Goal: Information Seeking & Learning: Check status

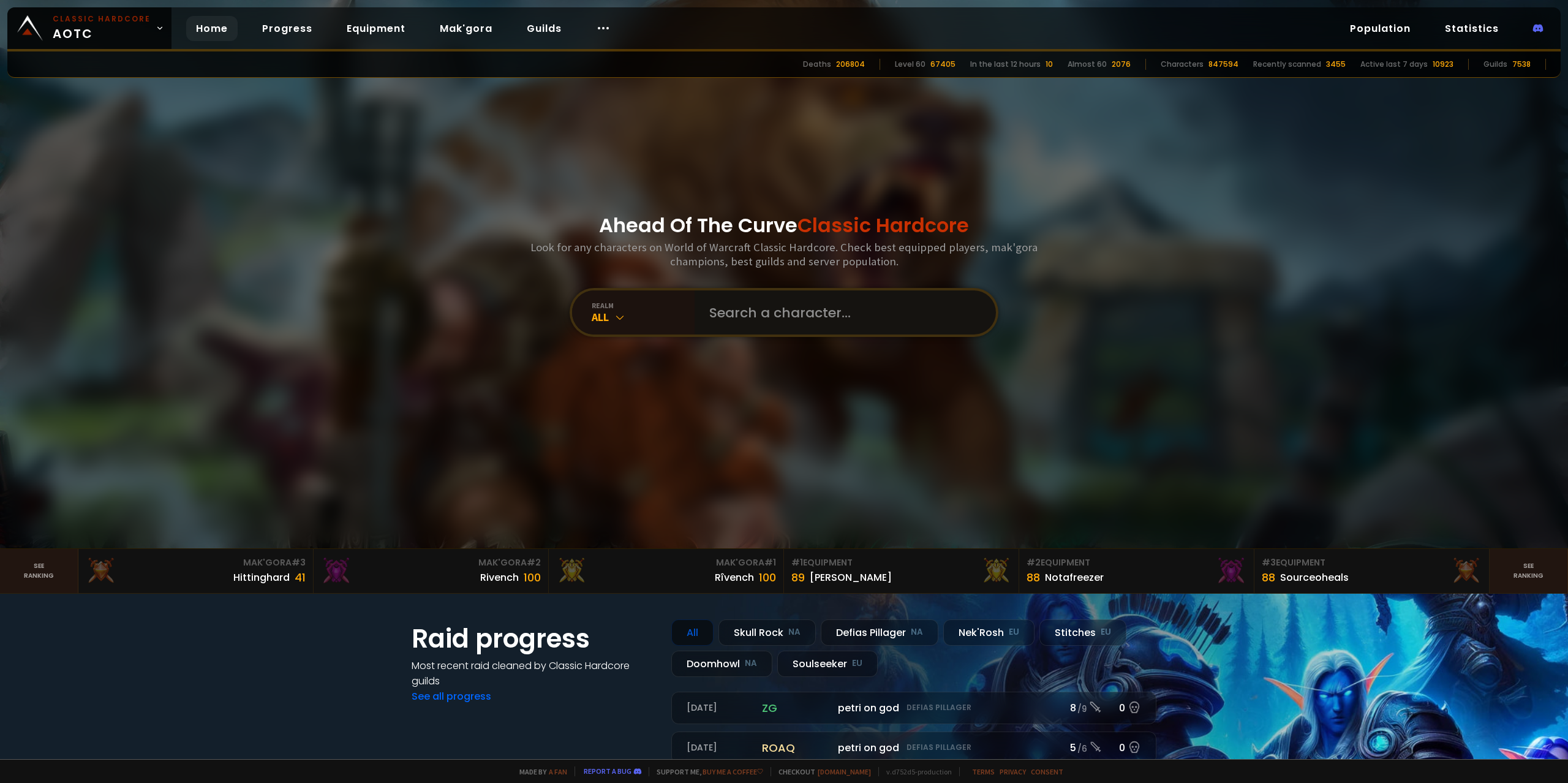
click at [792, 311] on input "text" at bounding box center [841, 312] width 280 height 44
click at [751, 307] on input "text" at bounding box center [841, 312] width 280 height 44
paste input "Kantara"
type input "Kantara"
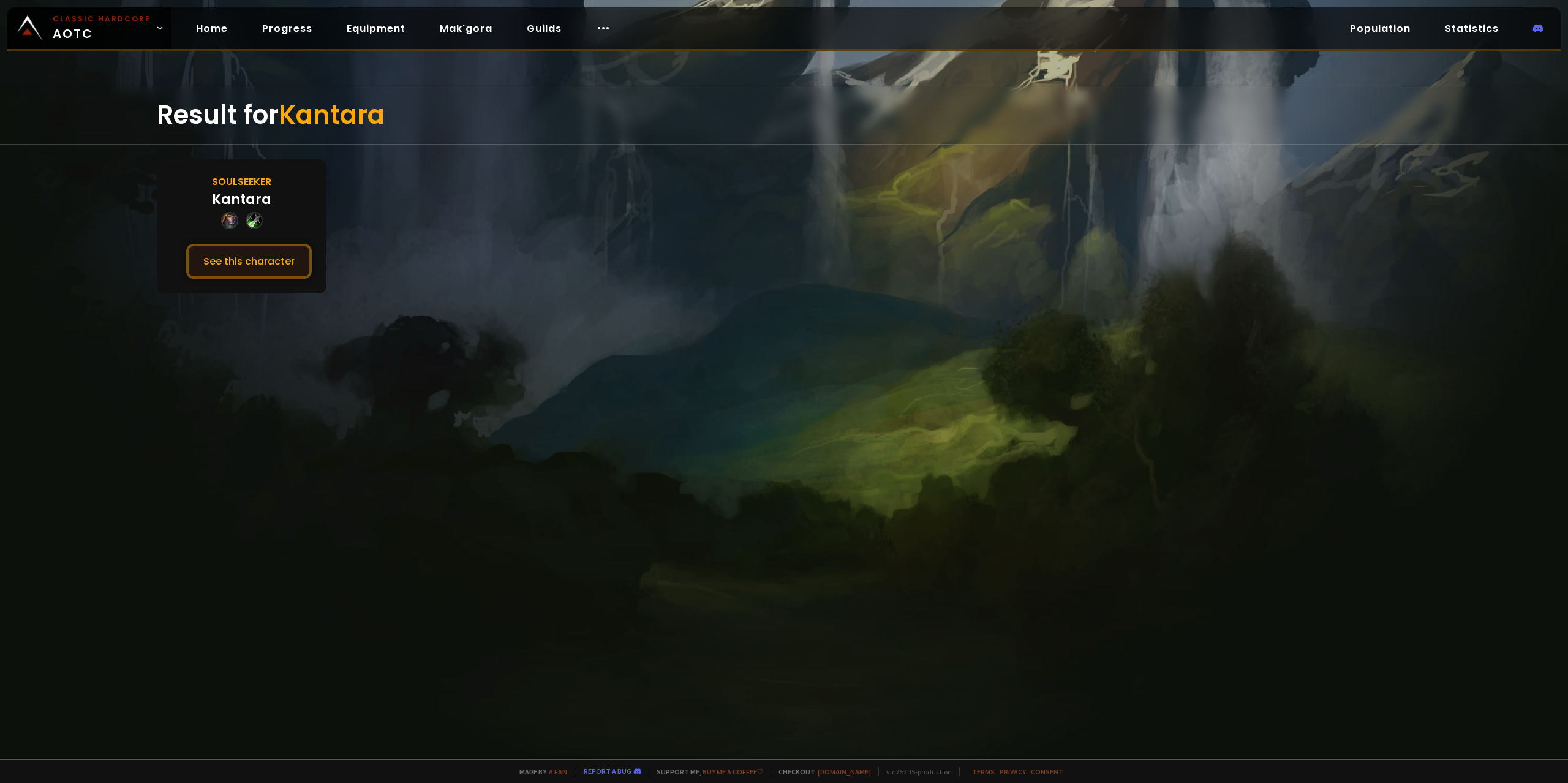
click at [246, 269] on button "See this character" at bounding box center [249, 261] width 126 height 35
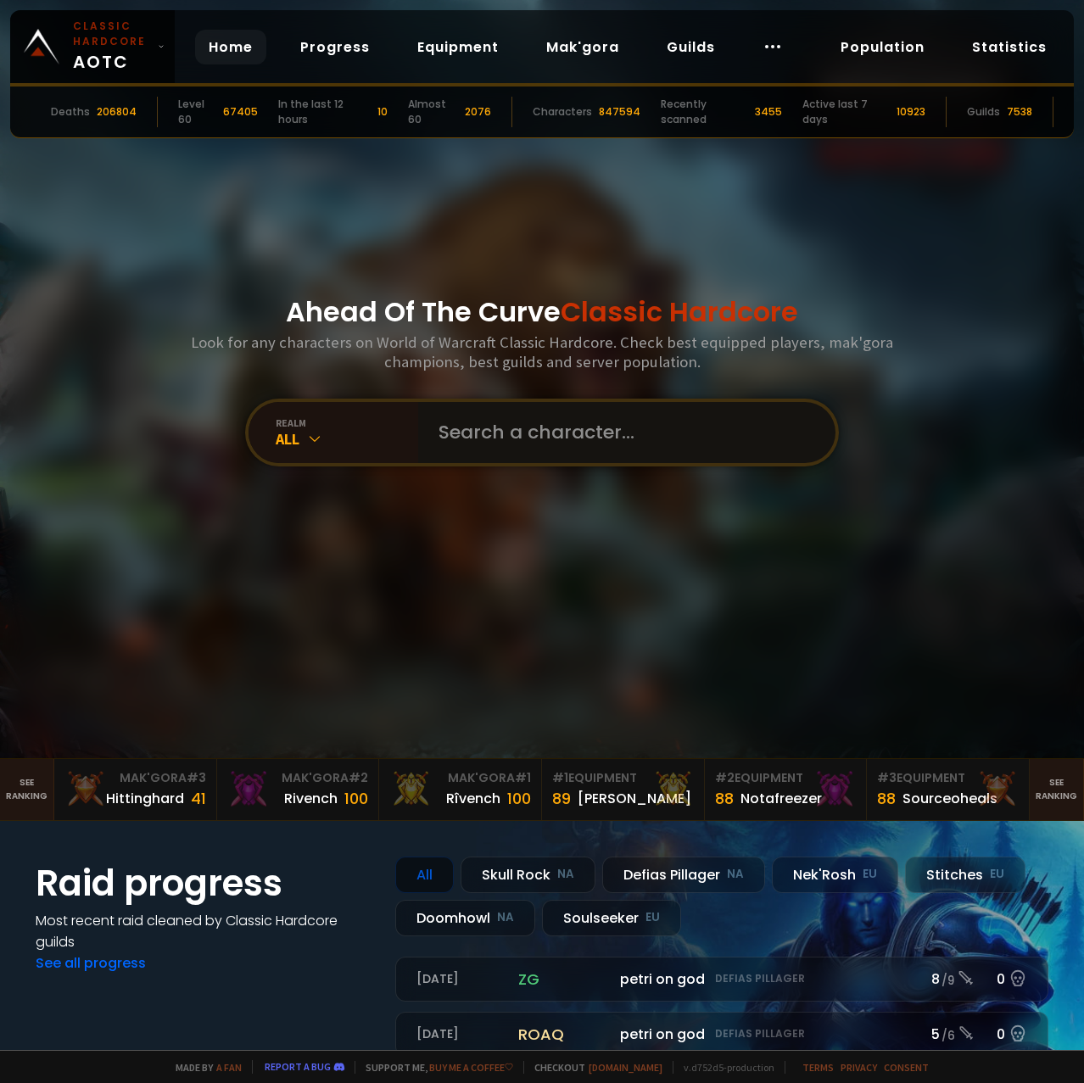
click at [499, 416] on input "text" at bounding box center [621, 432] width 387 height 61
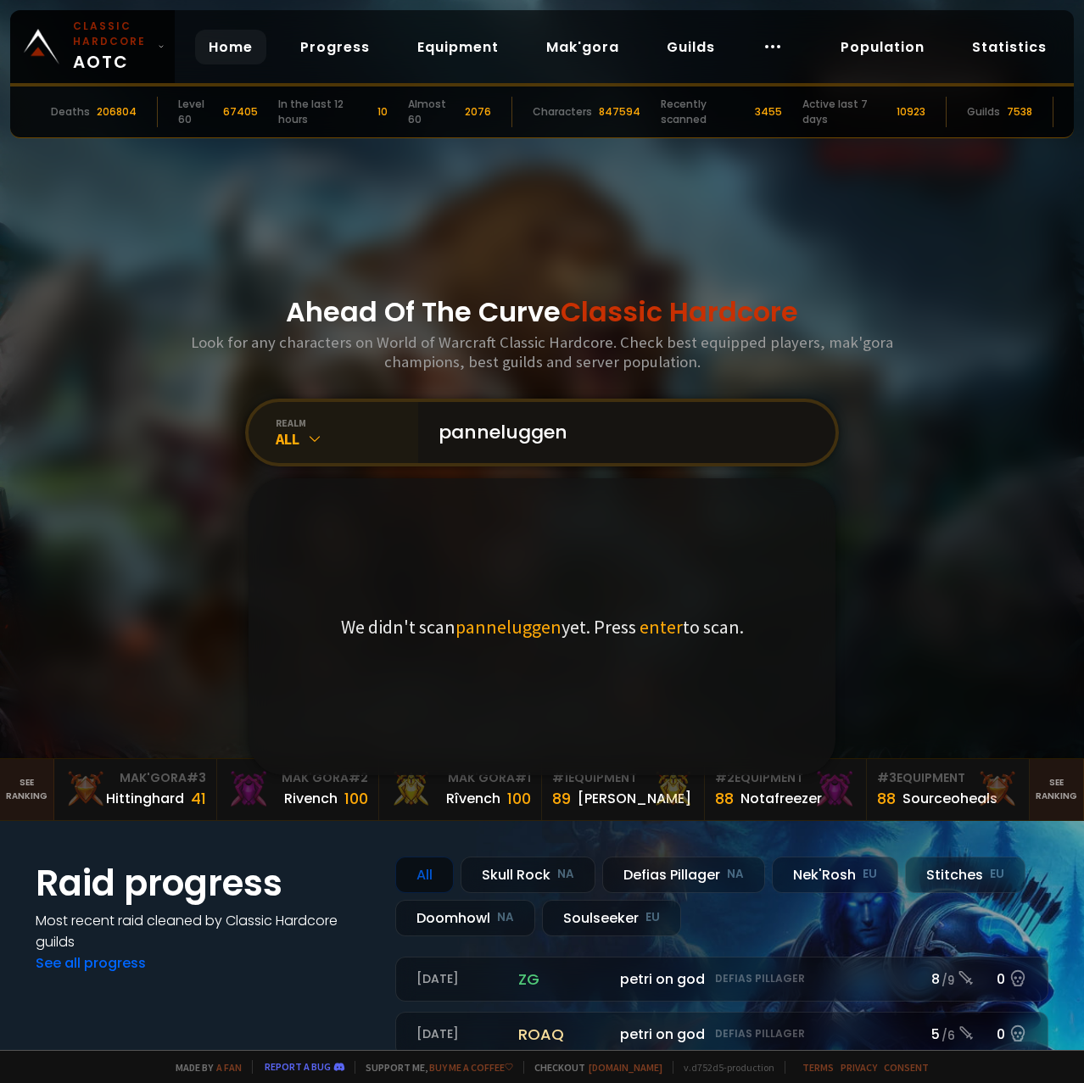
drag, startPoint x: 583, startPoint y: 442, endPoint x: 285, endPoint y: 440, distance: 297.6
click at [428, 452] on input "panneluggen" at bounding box center [621, 432] width 387 height 61
paste input "P"
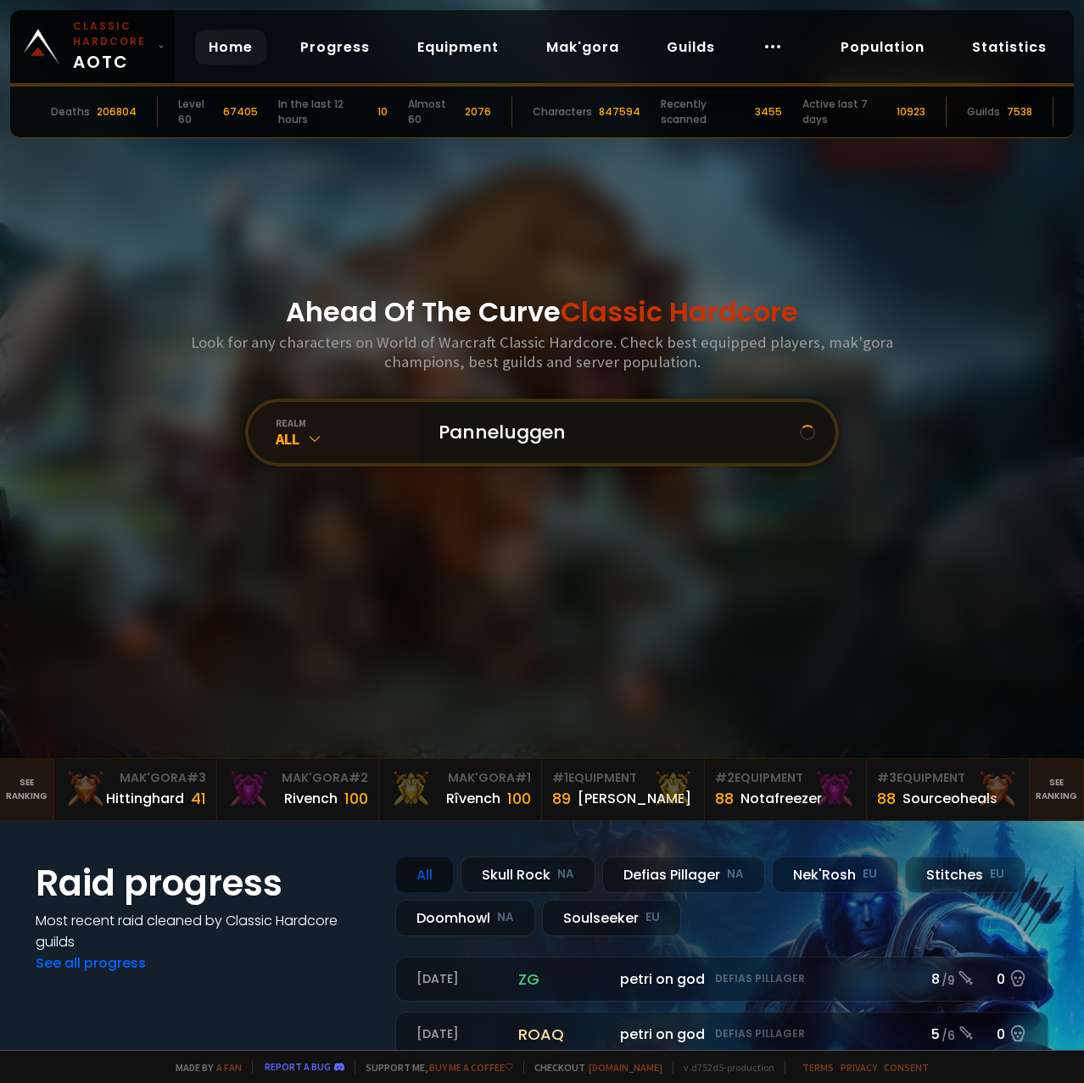
type input "Panneluggen"
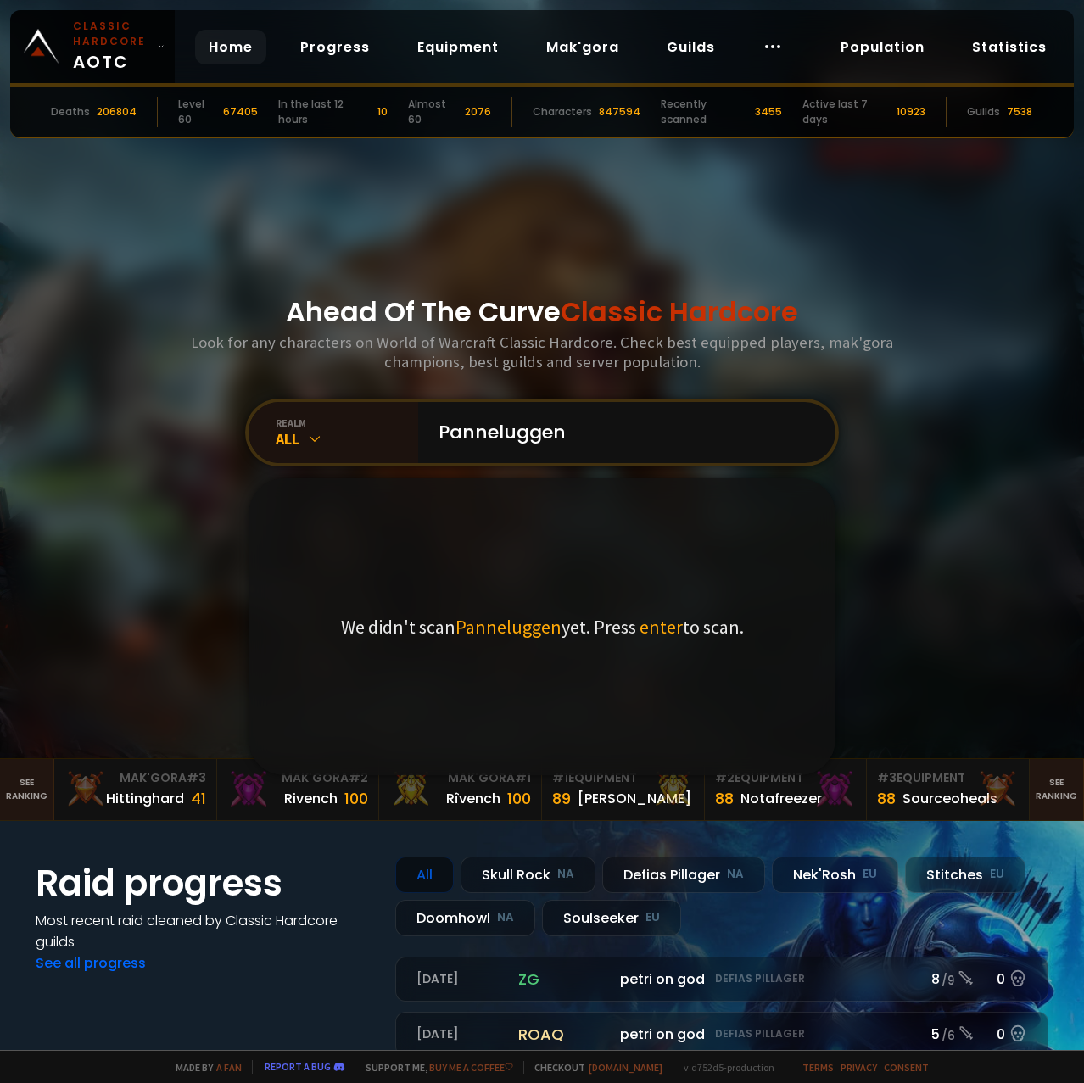
click at [646, 499] on div "We didn't scan Panneluggen yet. Press enter to scan." at bounding box center [541, 626] width 587 height 297
click at [597, 444] on input "Panneluggen" at bounding box center [621, 432] width 387 height 61
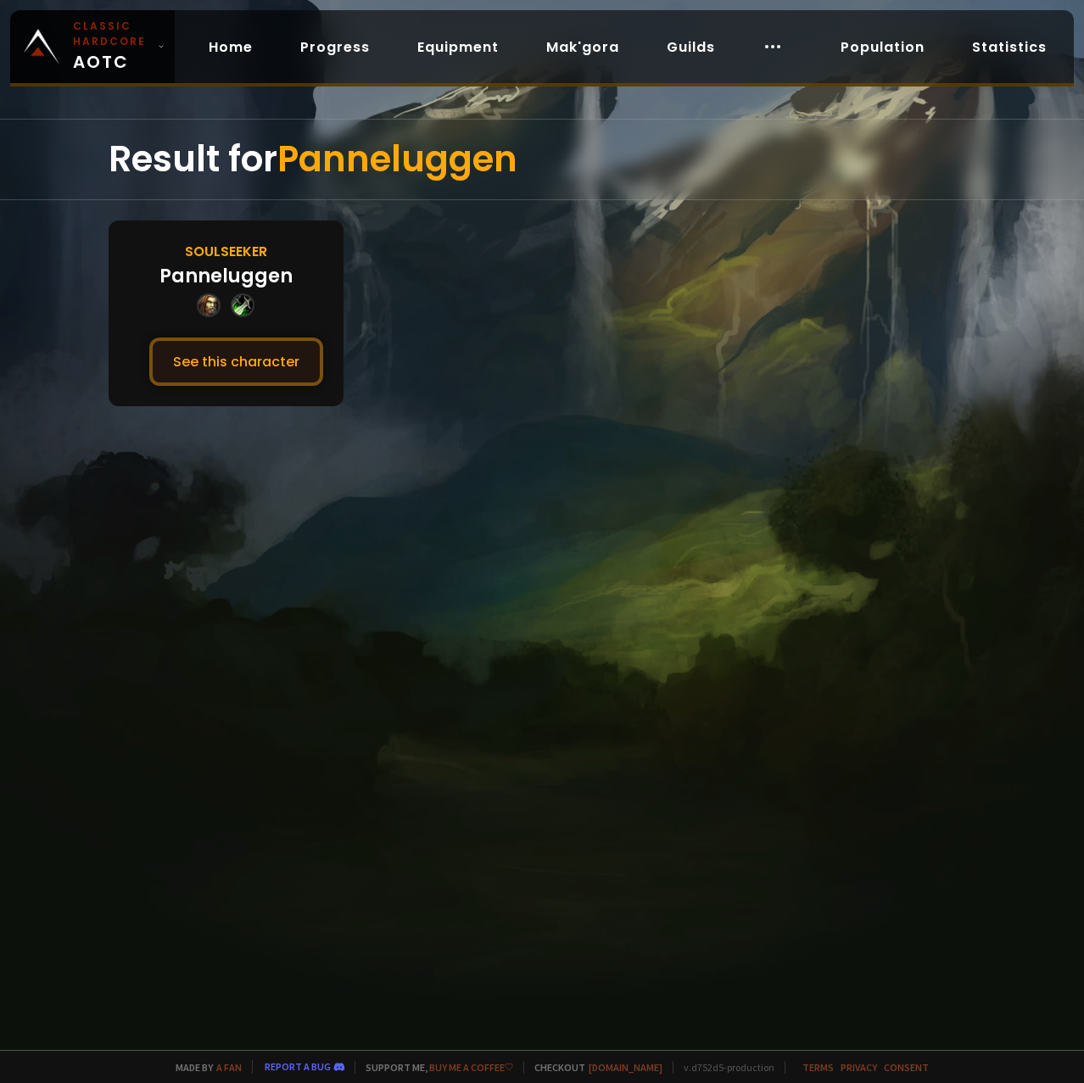
click at [273, 370] on button "See this character" at bounding box center [236, 361] width 174 height 48
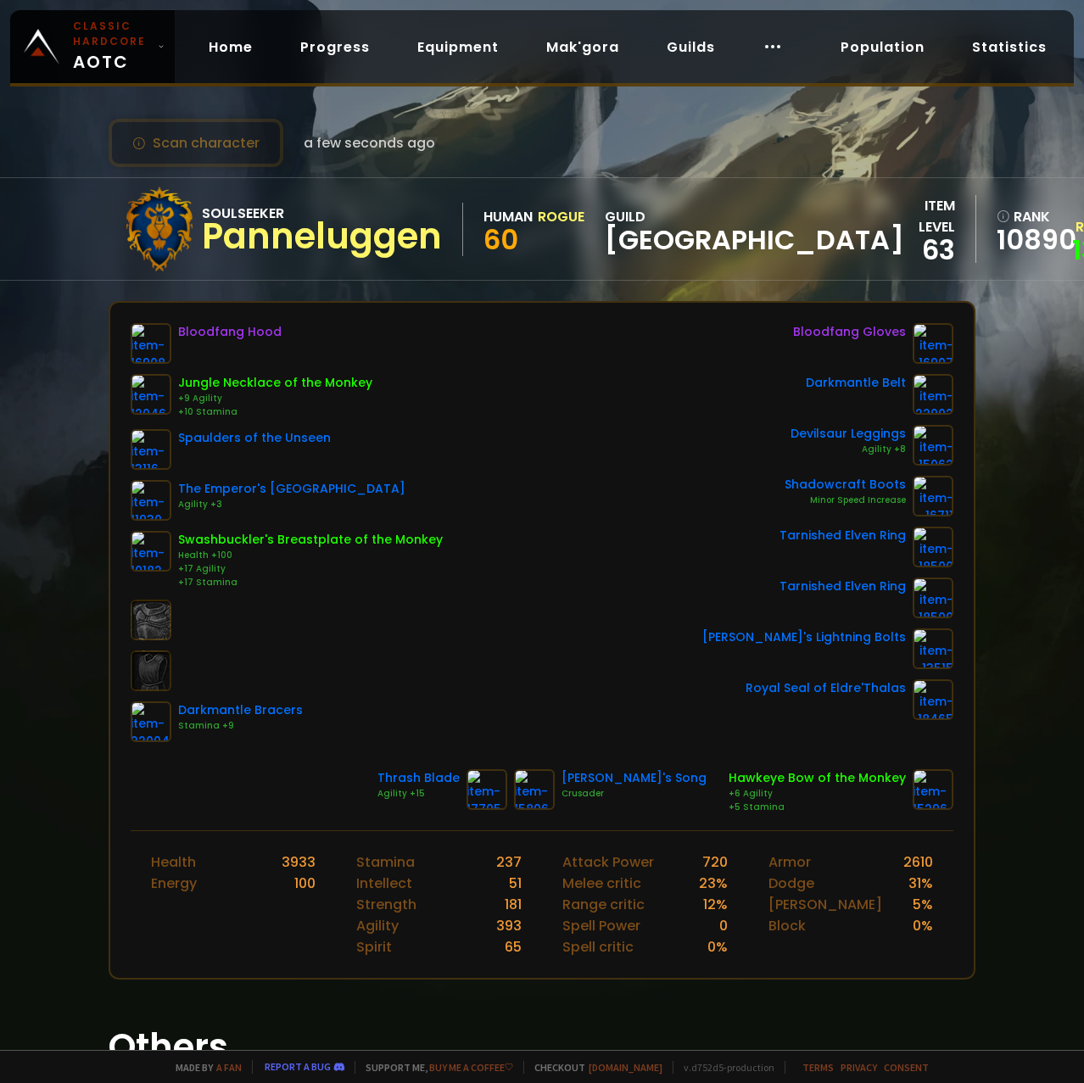
drag, startPoint x: 962, startPoint y: 800, endPoint x: 886, endPoint y: 770, distance: 81.1
click at [886, 770] on div "Bloodfang Hood Jungle Necklace of the Monkey +9 Agility +10 Stamina Spaulders o…" at bounding box center [541, 566] width 863 height 527
click at [512, 622] on div "Bloodfang Hood Jungle Necklace of the Monkey +9 Agility +10 Stamina Spaulders o…" at bounding box center [542, 532] width 823 height 419
drag, startPoint x: 735, startPoint y: 776, endPoint x: 910, endPoint y: 790, distance: 175.3
click at [910, 790] on div "Thrash Blade Agility +15 Mirah's Song Crusader Hawkeye Bow of the Monkey +6 Agi…" at bounding box center [542, 789] width 823 height 41
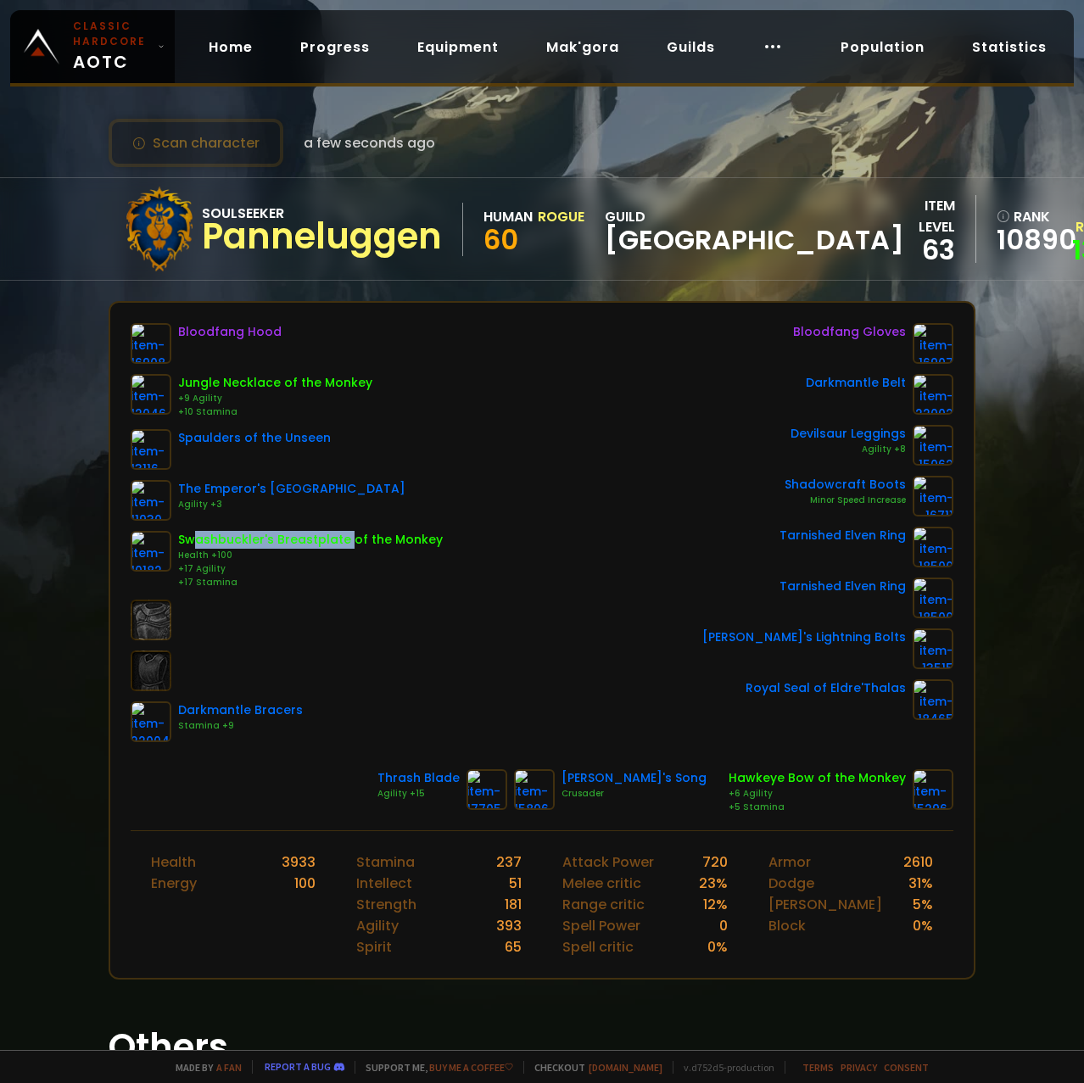
drag, startPoint x: 197, startPoint y: 540, endPoint x: 360, endPoint y: 547, distance: 163.0
click at [360, 547] on div "Swashbuckler's Breastplate of the Monkey" at bounding box center [310, 540] width 265 height 18
click at [459, 544] on div "Bloodfang Hood Jungle Necklace of the Monkey +9 Agility +10 Stamina Spaulders o…" at bounding box center [542, 532] width 823 height 419
drag, startPoint x: 388, startPoint y: 373, endPoint x: 219, endPoint y: 380, distance: 169.7
click at [219, 380] on div "Bloodfang Hood Jungle Necklace of the Monkey +9 Agility +10 Stamina Spaulders o…" at bounding box center [287, 532] width 312 height 419
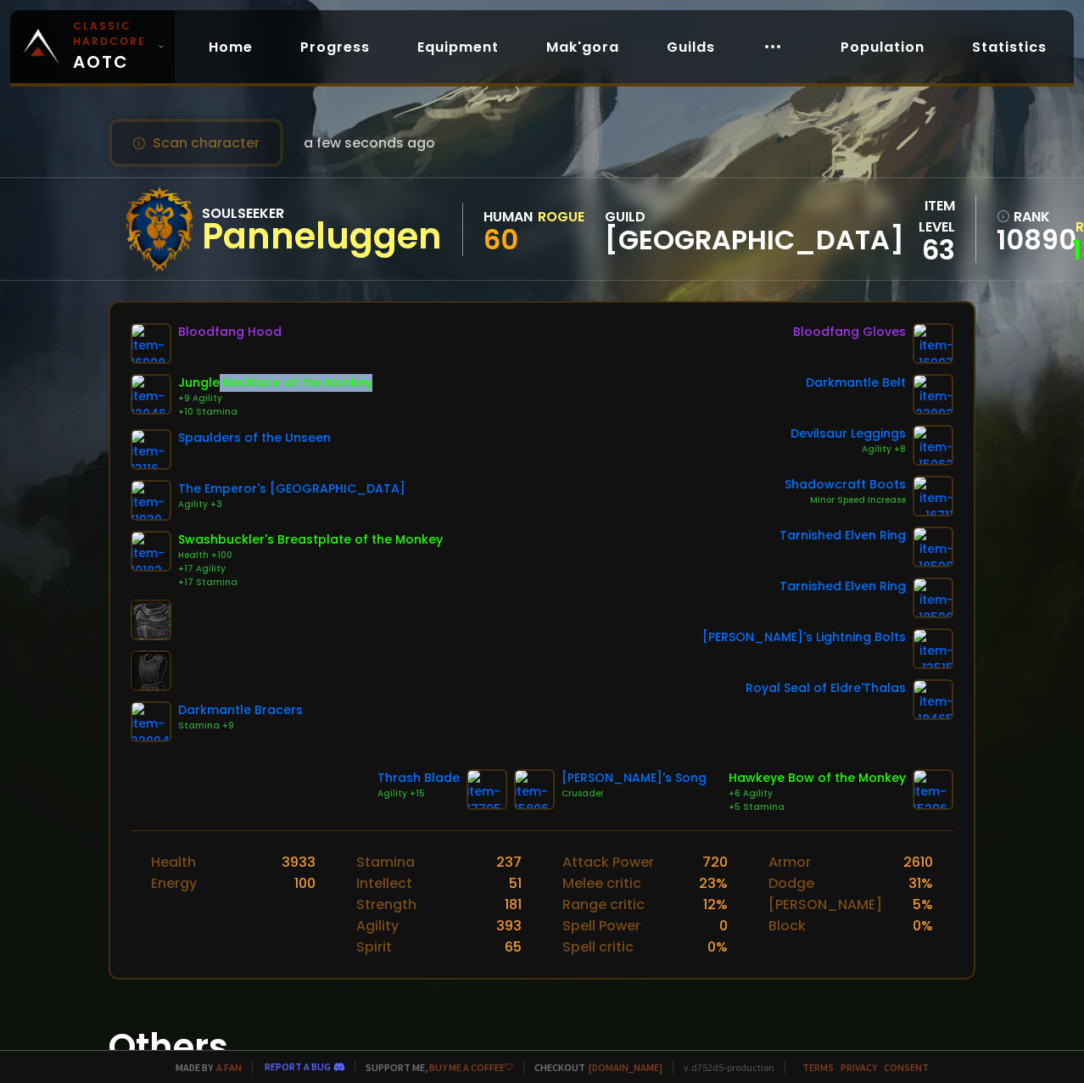
click at [265, 388] on div "Jungle Necklace of the Monkey" at bounding box center [275, 383] width 194 height 18
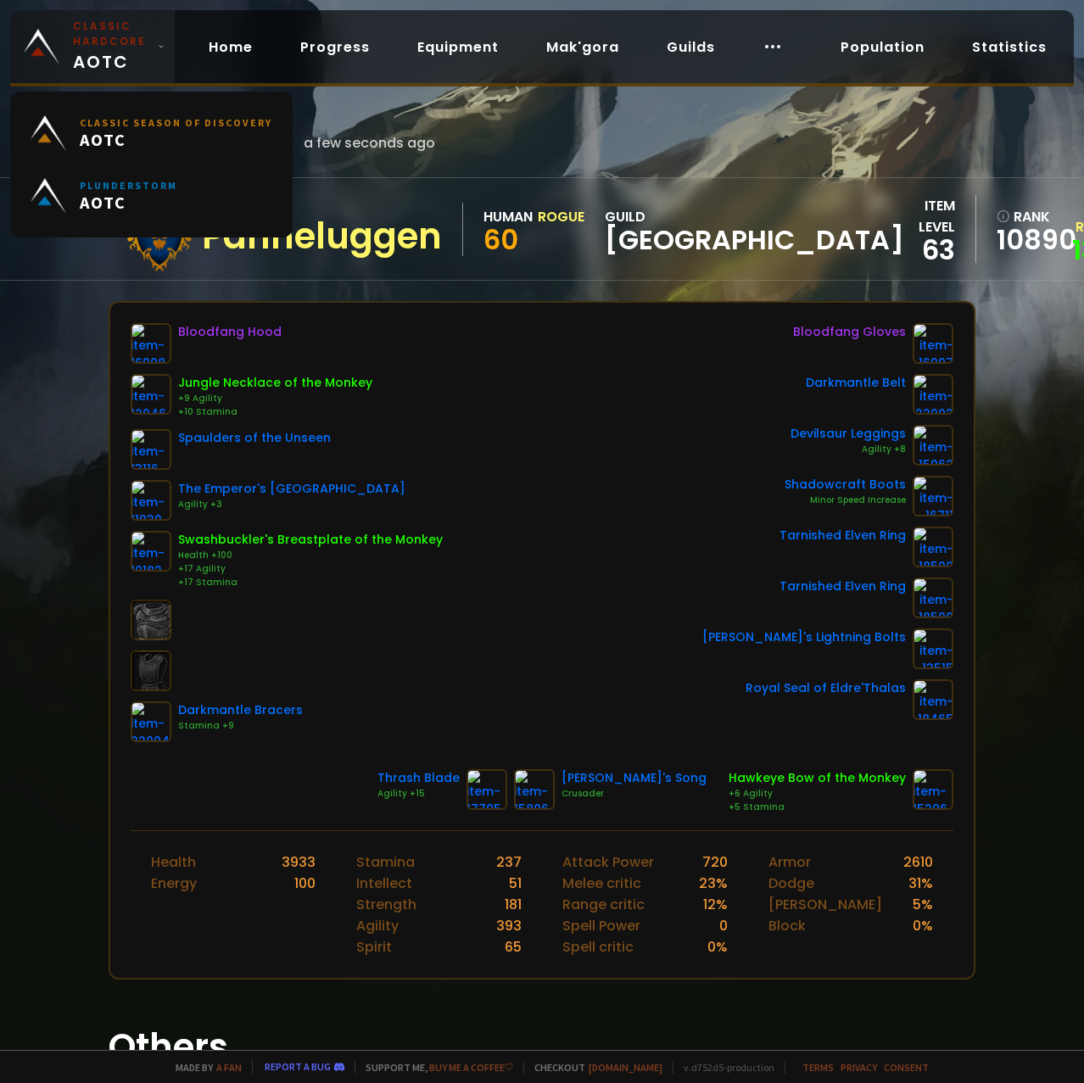
click at [103, 59] on span "Classic Hardcore AOTC" at bounding box center [112, 47] width 78 height 56
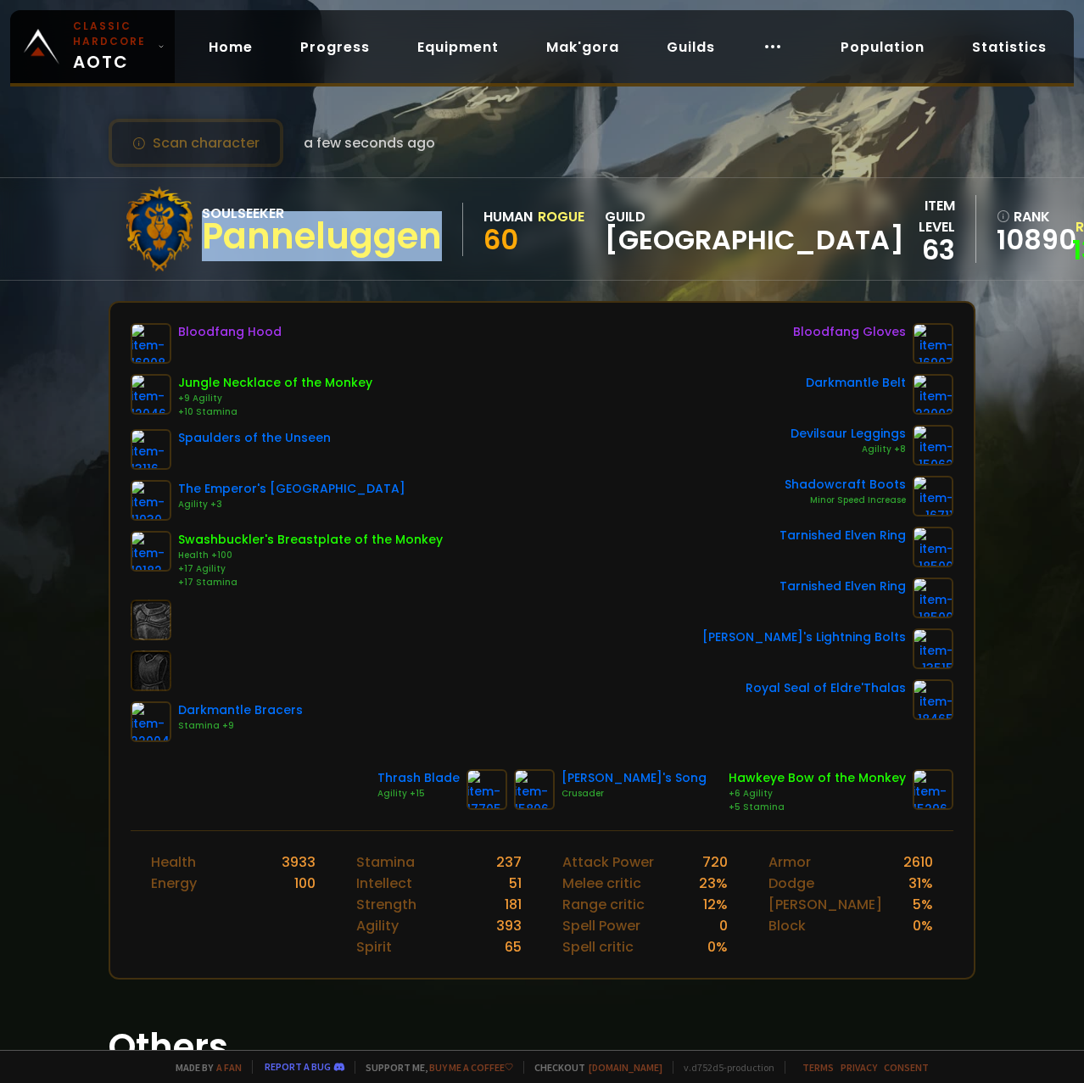
drag, startPoint x: 204, startPoint y: 237, endPoint x: 466, endPoint y: 231, distance: 261.2
click at [466, 231] on div "Soulseeker Panneluggen Human Rogue 60 guild Norge" at bounding box center [510, 229] width 787 height 85
copy div "Panneluggen"
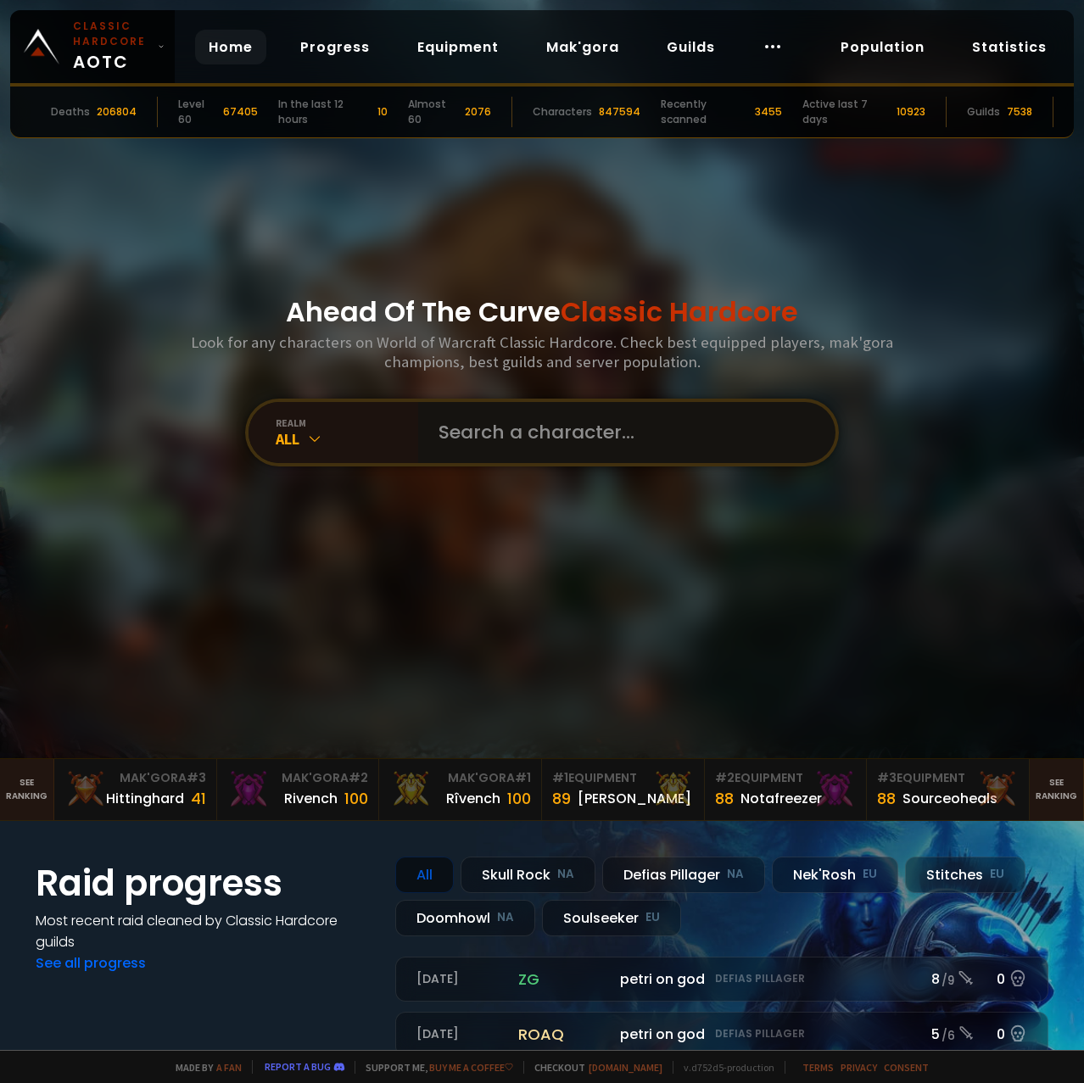
click at [500, 445] on input "text" at bounding box center [621, 432] width 387 height 61
type input "wims"
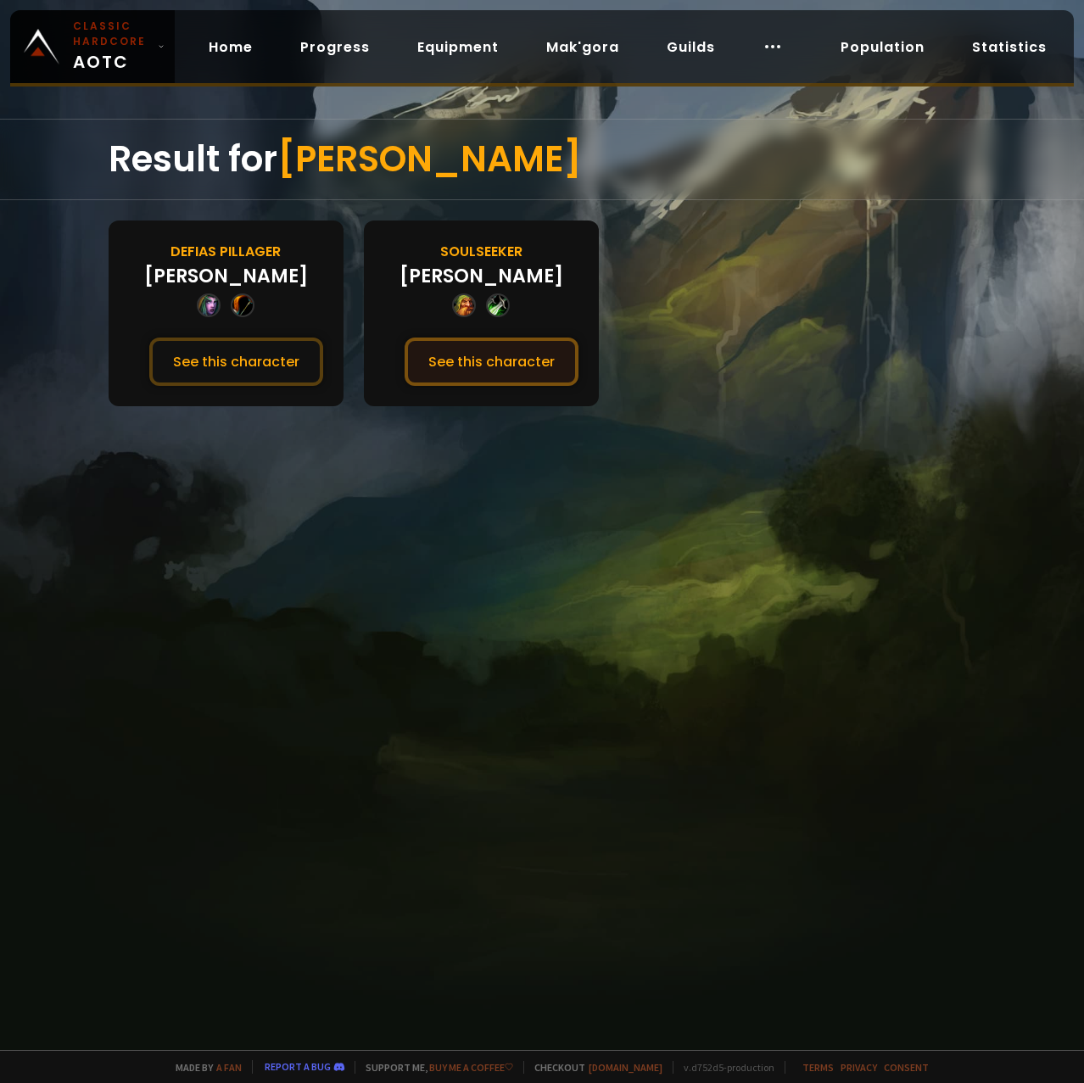
click at [474, 359] on button "See this character" at bounding box center [491, 361] width 174 height 48
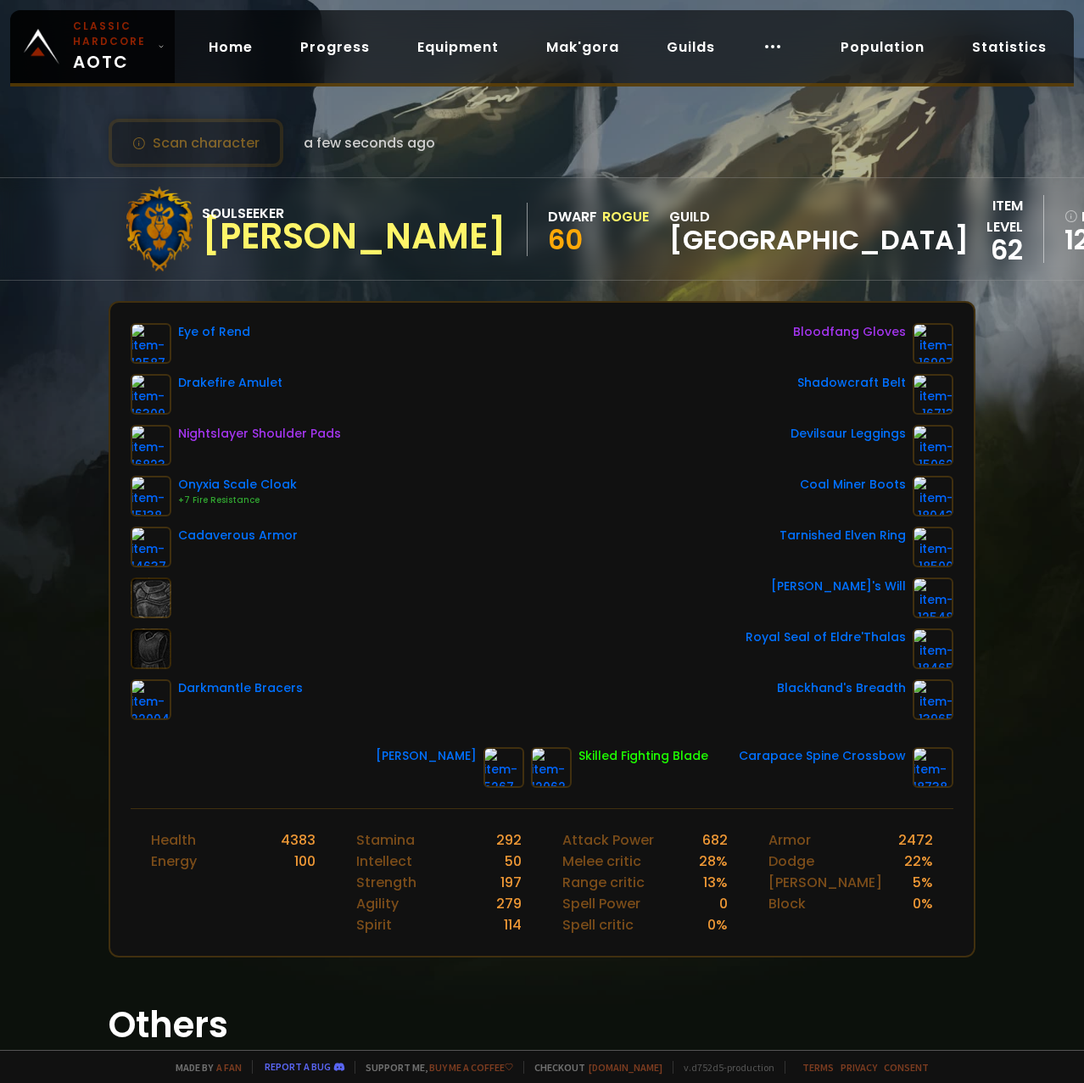
click at [149, 243] on div at bounding box center [159, 229] width 85 height 85
click at [256, 226] on div "Wims" at bounding box center [354, 236] width 304 height 25
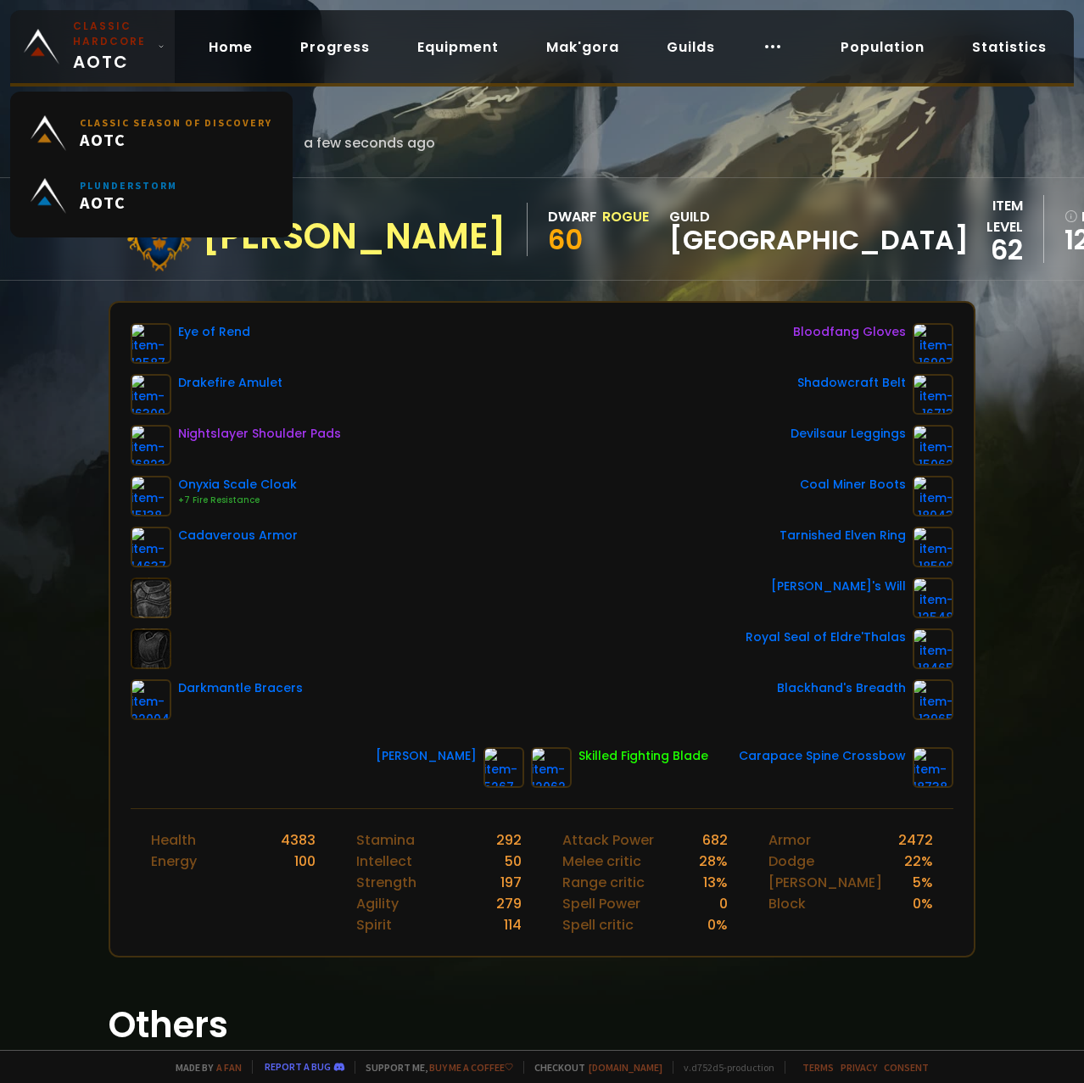
click at [102, 46] on small "Classic Hardcore" at bounding box center [112, 34] width 78 height 31
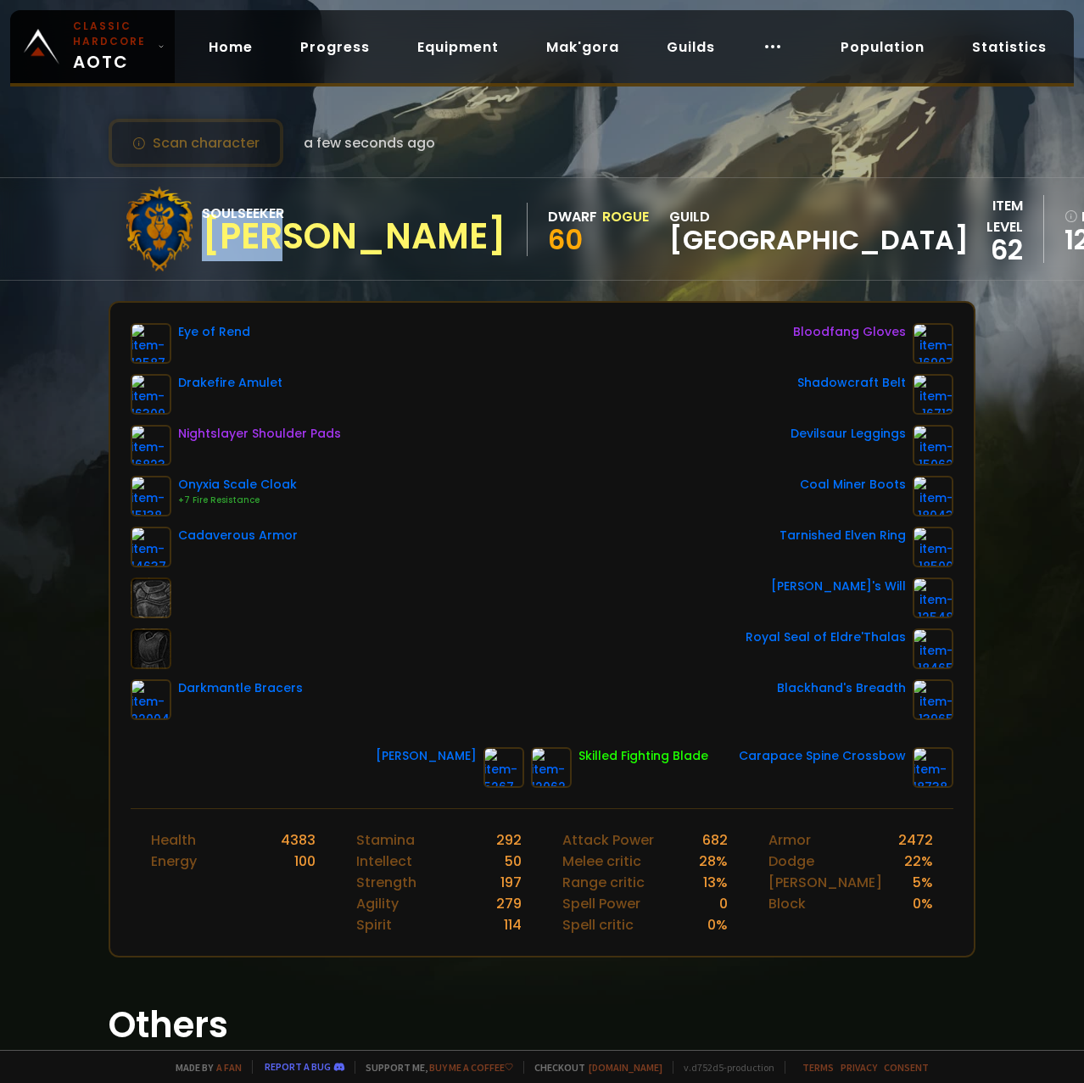
drag, startPoint x: 311, startPoint y: 231, endPoint x: 213, endPoint y: 246, distance: 99.4
click at [213, 246] on div "Soulseeker Wims" at bounding box center [365, 229] width 326 height 53
copy div "Wims"
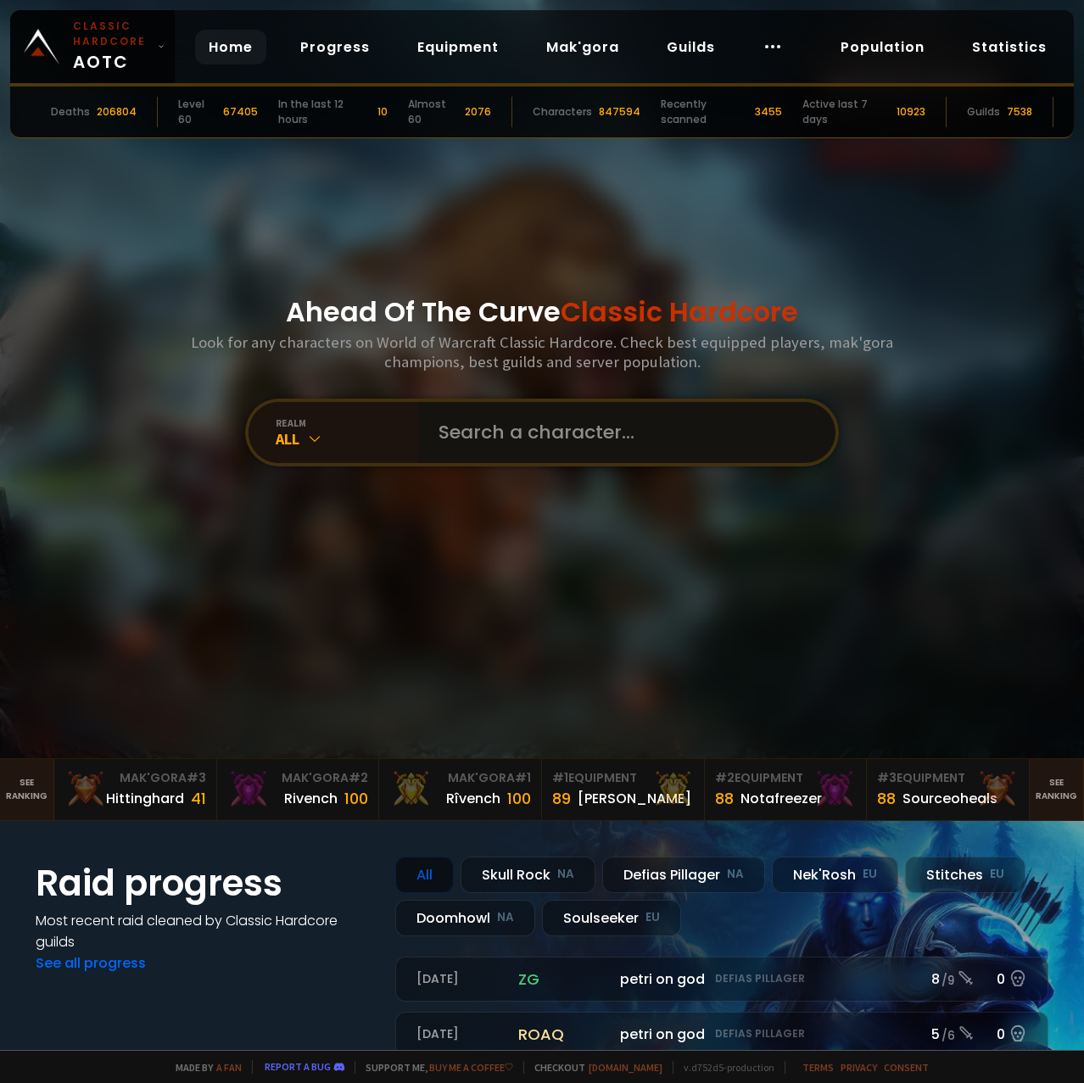
click at [544, 420] on input "text" at bounding box center [621, 432] width 387 height 61
paste input "Kantara"
type input "Kantara"
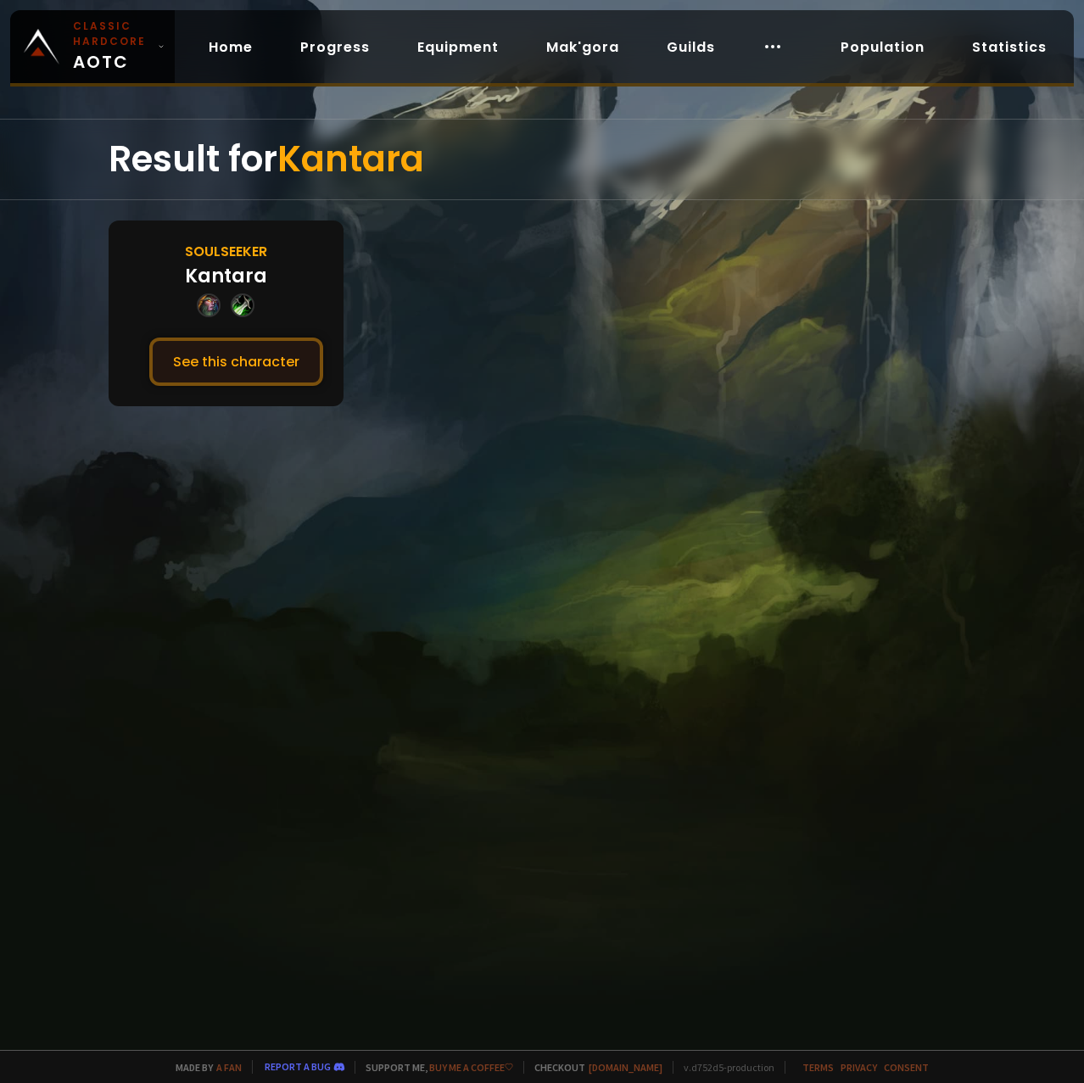
click at [271, 371] on button "See this character" at bounding box center [236, 361] width 174 height 48
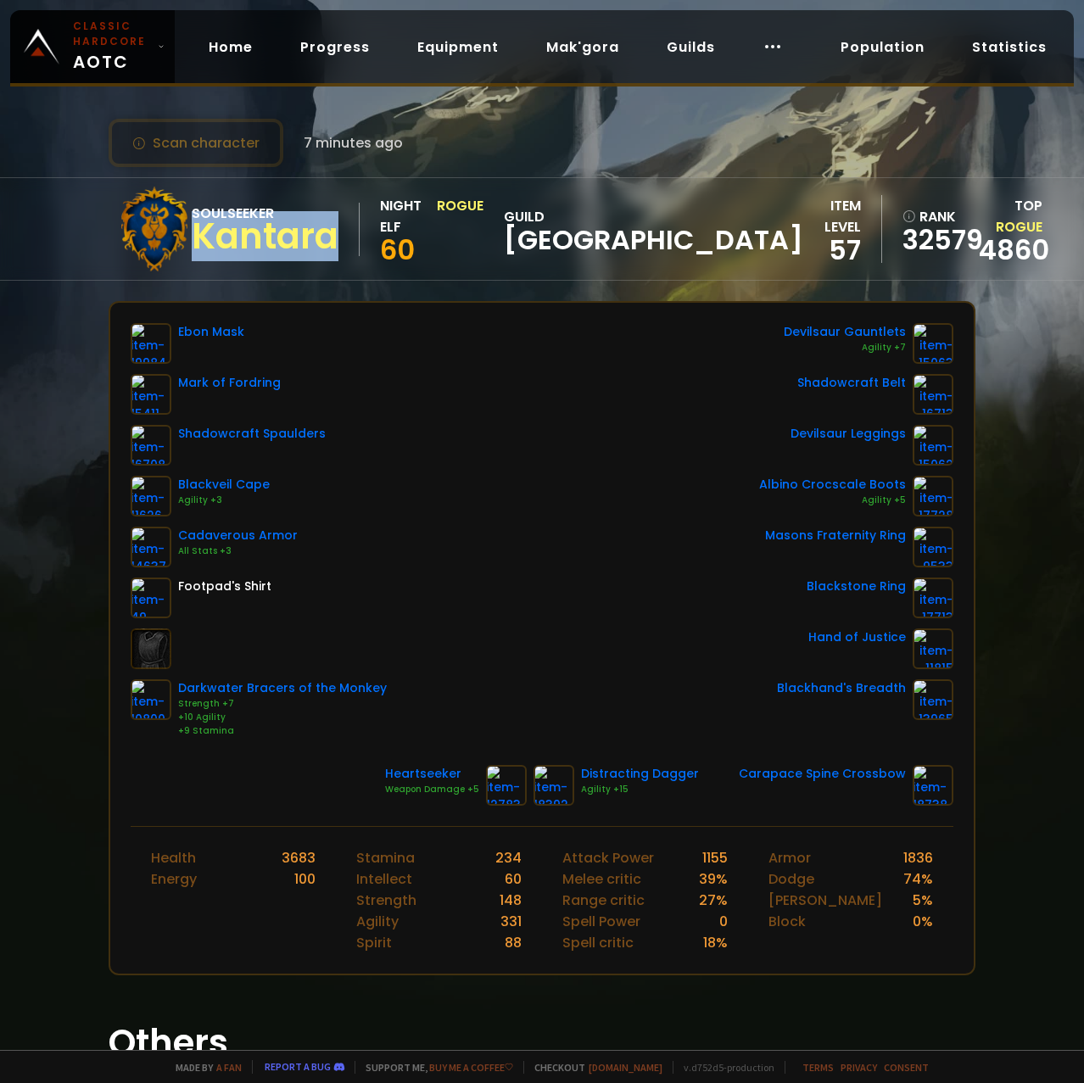
drag, startPoint x: 207, startPoint y: 243, endPoint x: 346, endPoint y: 243, distance: 139.1
click at [338, 243] on div "Kantara" at bounding box center [265, 236] width 147 height 25
copy div "Kantara"
click at [322, 530] on div "Cadaverous Armor All Stats +3" at bounding box center [259, 547] width 256 height 41
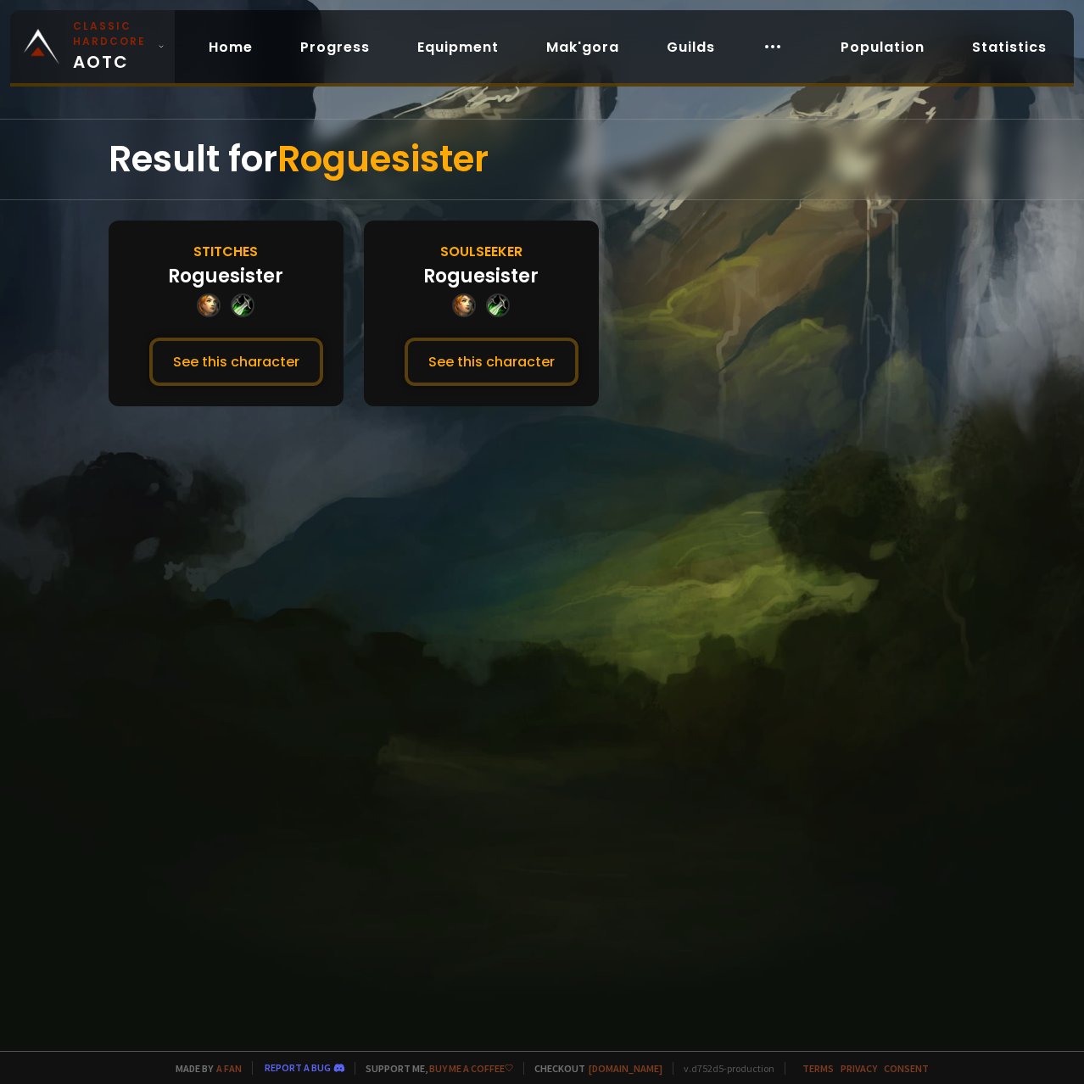
click at [73, 22] on small "Classic Hardcore" at bounding box center [112, 34] width 78 height 31
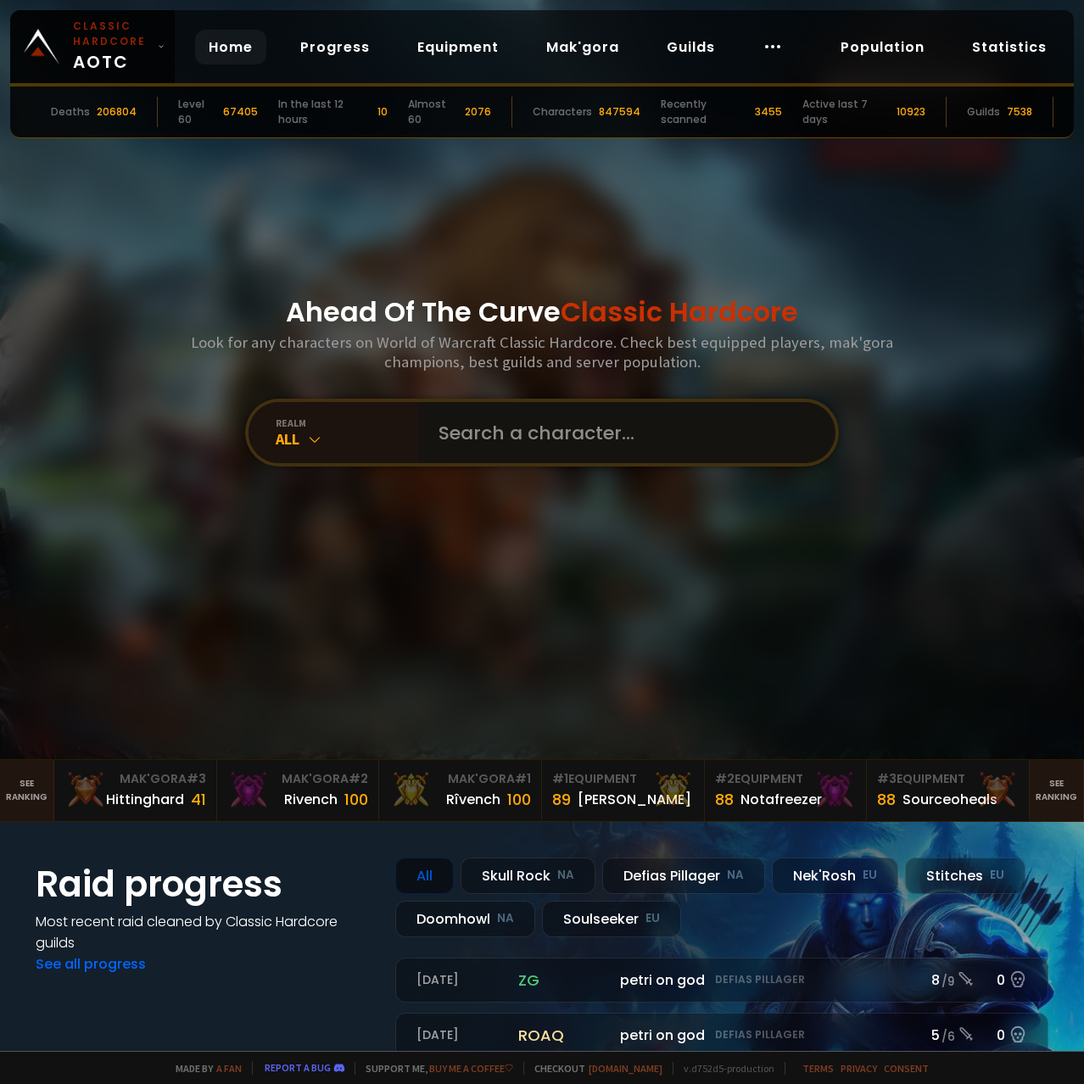
click at [488, 450] on input "text" at bounding box center [621, 432] width 387 height 61
type input "r"
type input "c"
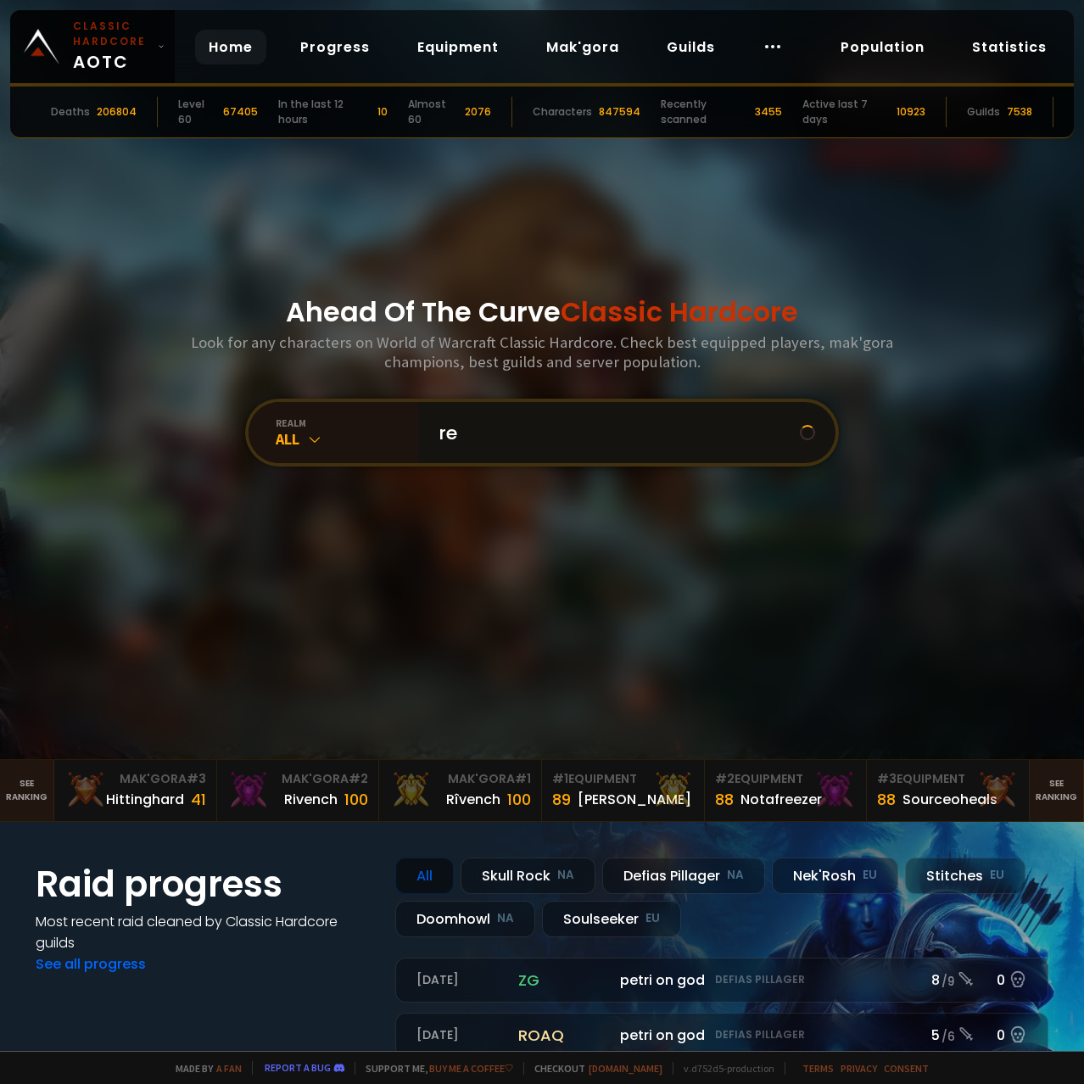
type input "r"
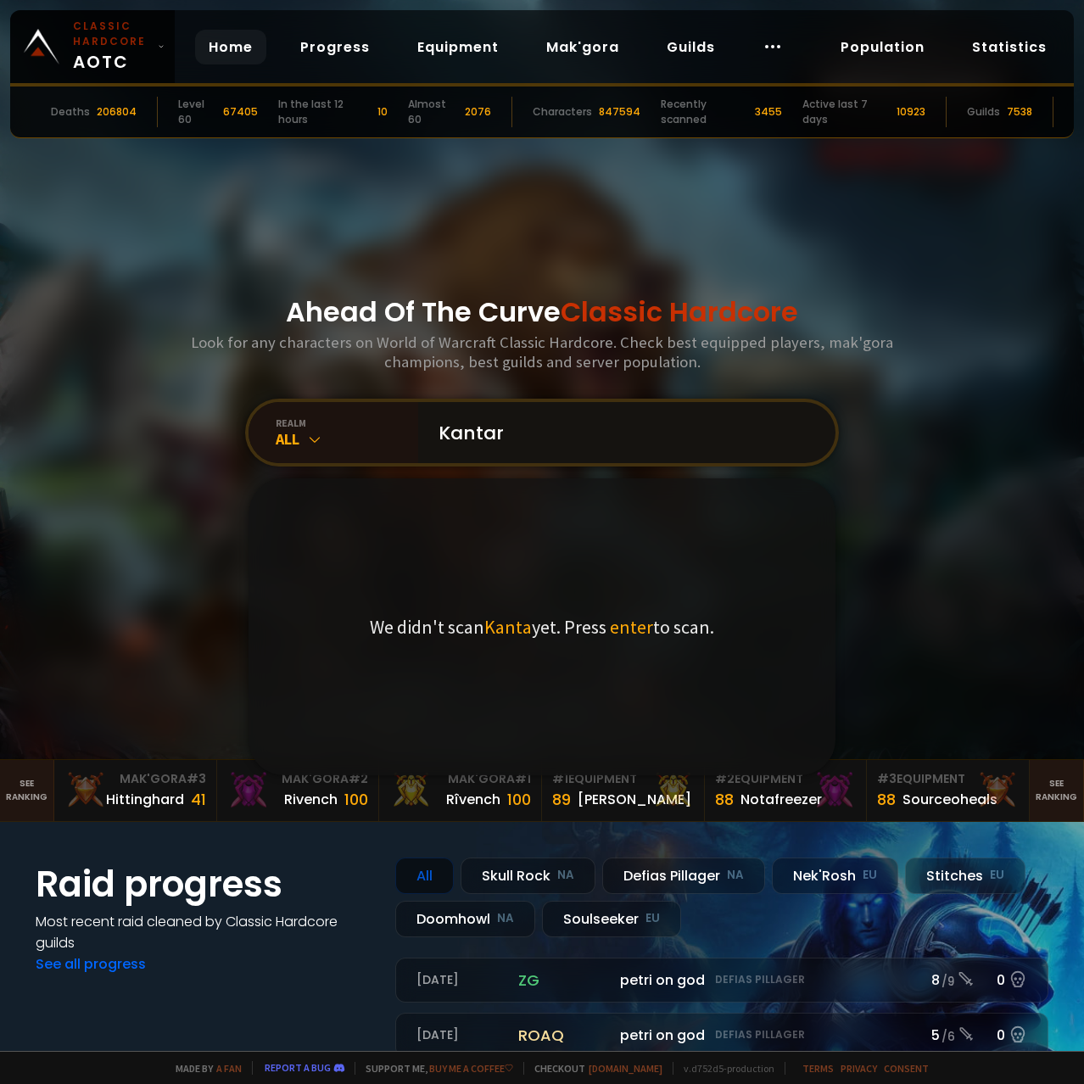
type input "Kantara"
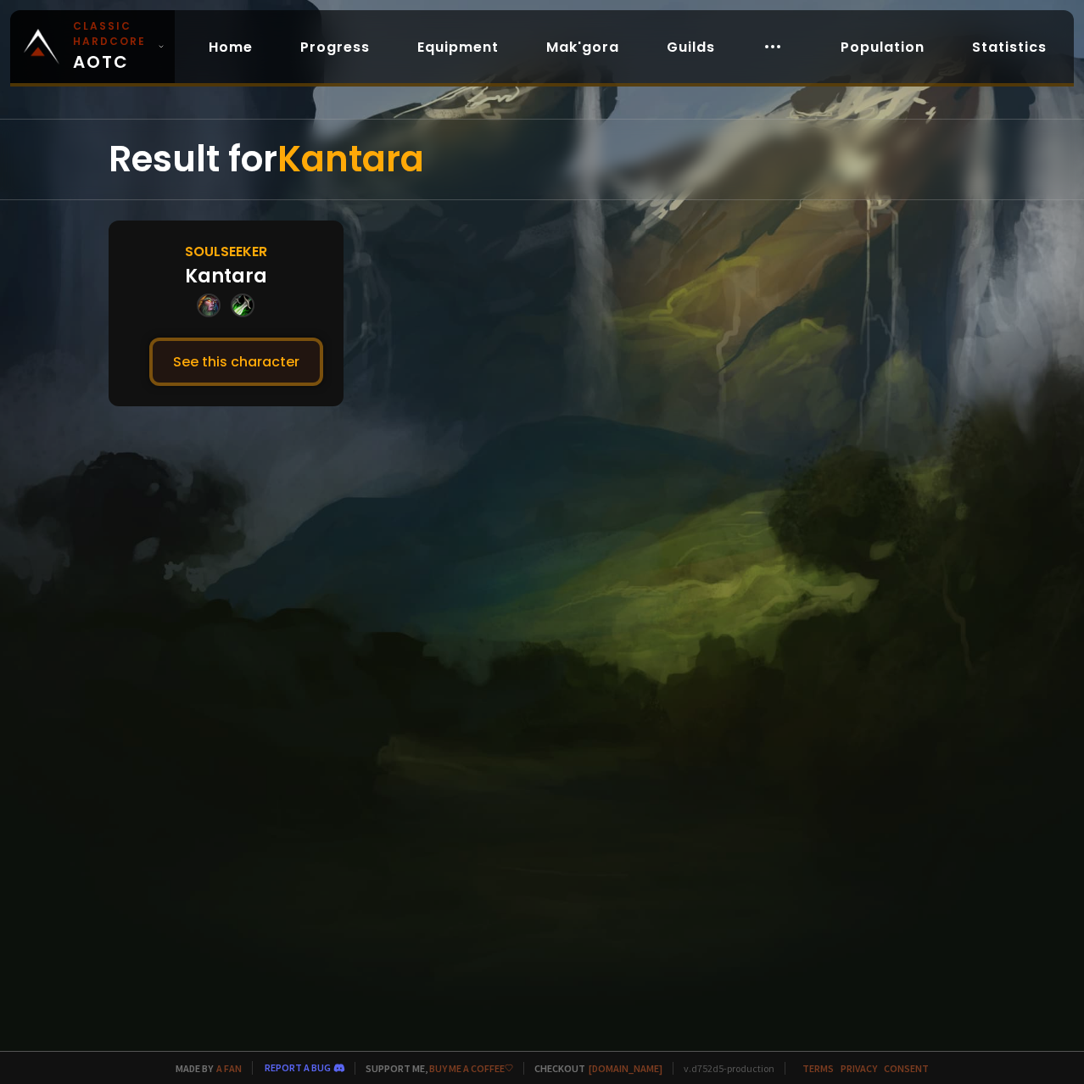
click at [197, 371] on button "See this character" at bounding box center [236, 361] width 174 height 48
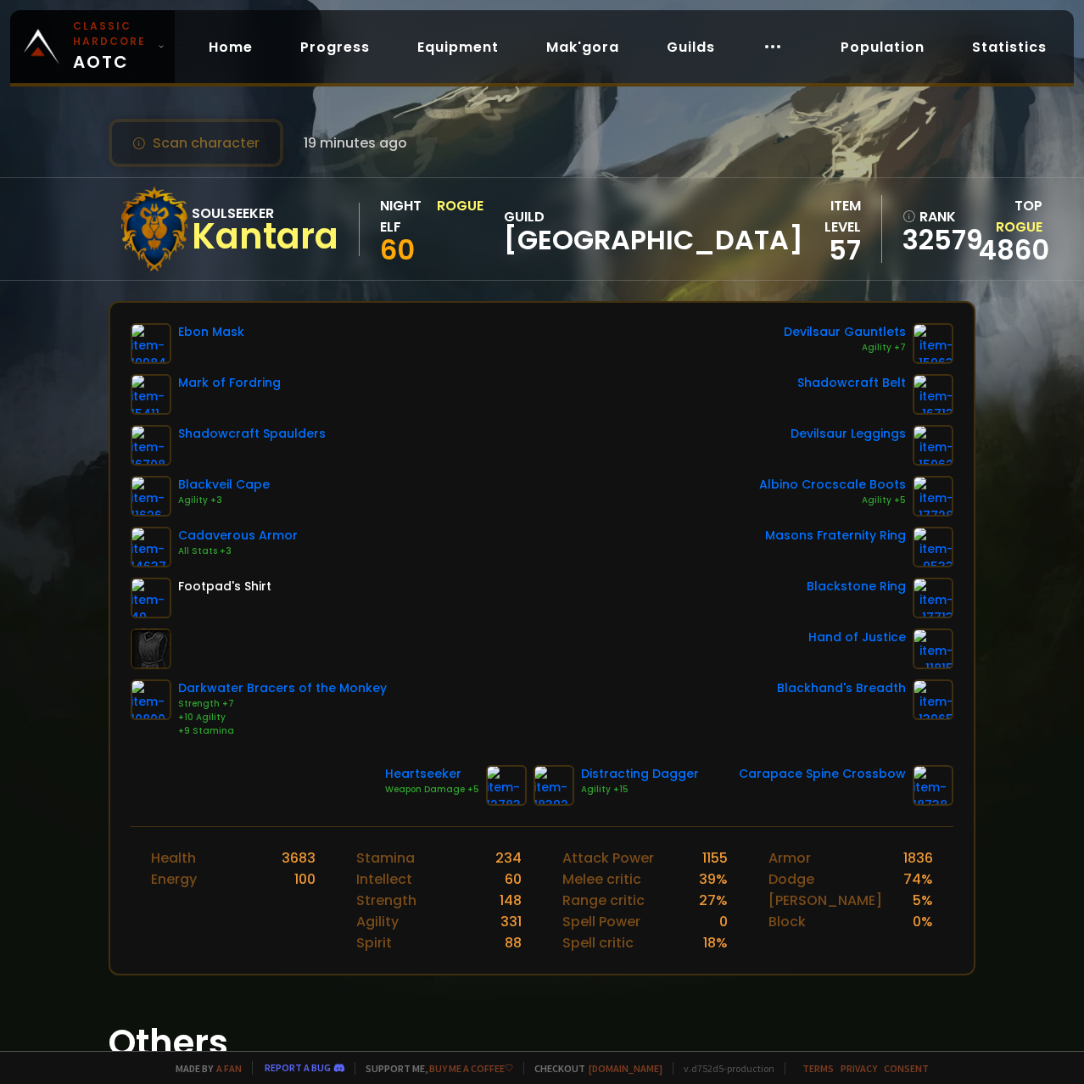
click at [373, 516] on div "Blackveil Cape Agility +3" at bounding box center [259, 496] width 256 height 41
click at [479, 503] on div "Ebon Mask Mark of Fordring Shadowcraft Spaulders Blackveil Cape Agility +3 Cada…" at bounding box center [542, 530] width 823 height 415
